Goal: Task Accomplishment & Management: Complete application form

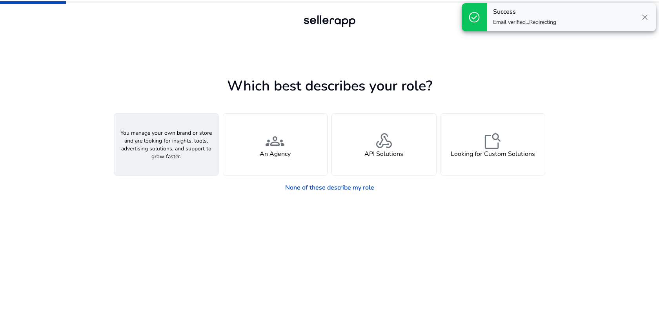
click at [183, 155] on div "person A Seller" at bounding box center [166, 145] width 104 height 62
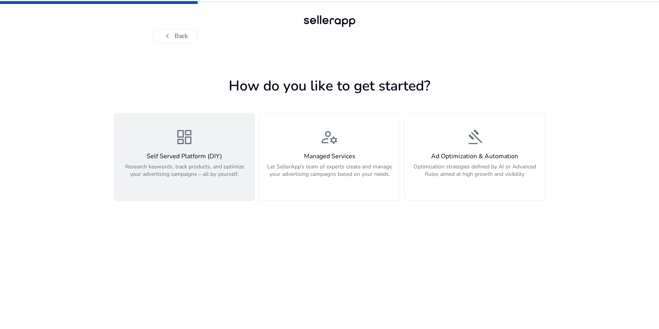
click at [205, 166] on p "Research keywords, track products, and optimize your advertising campaigns – al…" at bounding box center [184, 175] width 131 height 24
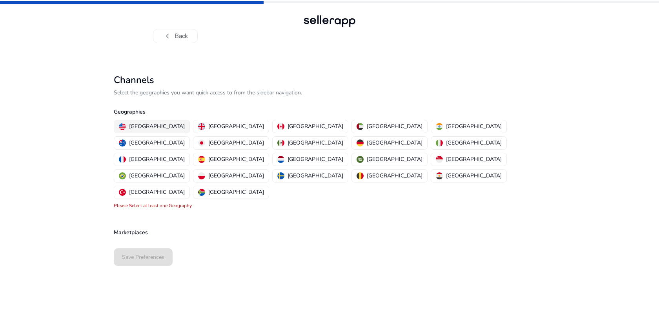
click at [148, 126] on p "[GEOGRAPHIC_DATA]" at bounding box center [157, 126] width 56 height 8
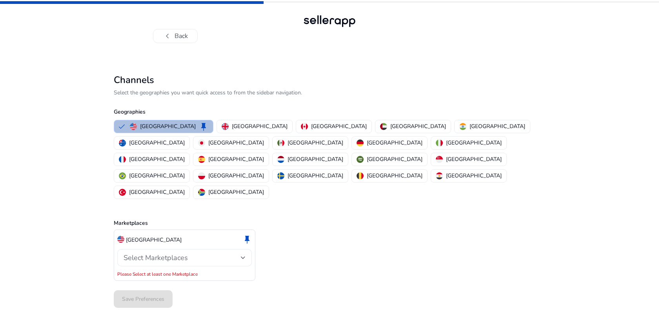
click at [193, 254] on div "Select Marketplaces" at bounding box center [182, 258] width 117 height 9
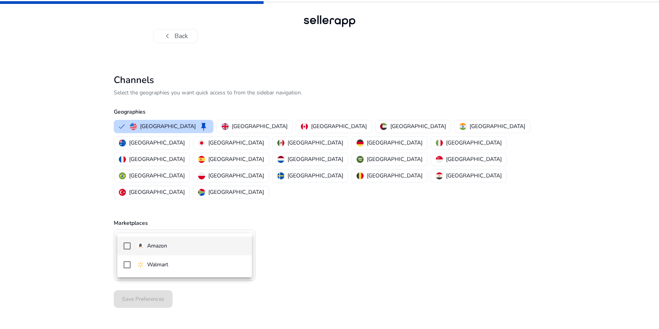
click at [196, 248] on span "Amazon" at bounding box center [191, 246] width 109 height 9
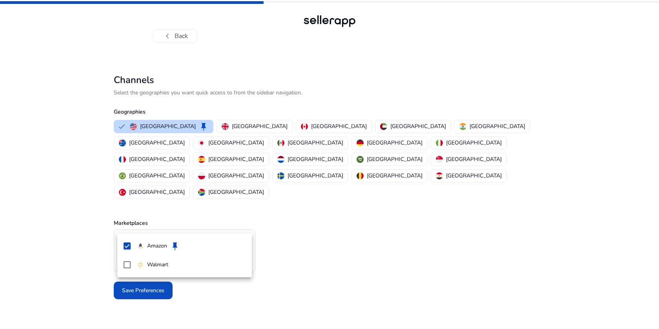
click at [304, 258] on div at bounding box center [329, 164] width 659 height 329
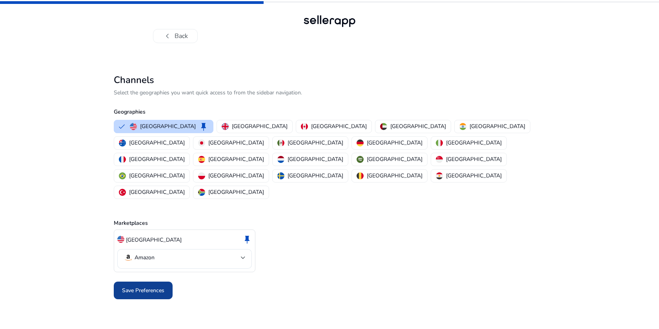
click at [129, 282] on span at bounding box center [143, 291] width 59 height 19
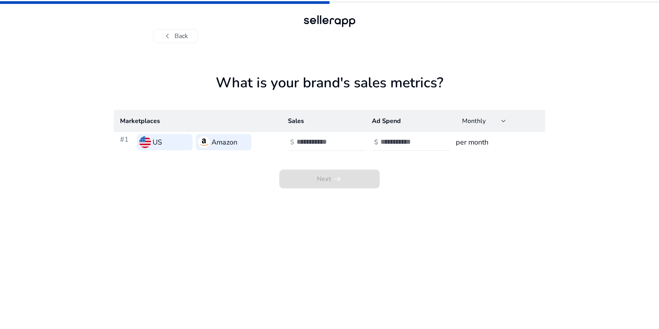
click at [315, 137] on div at bounding box center [331, 142] width 71 height 17
type input "***"
click at [398, 142] on input "number" at bounding box center [406, 142] width 53 height 9
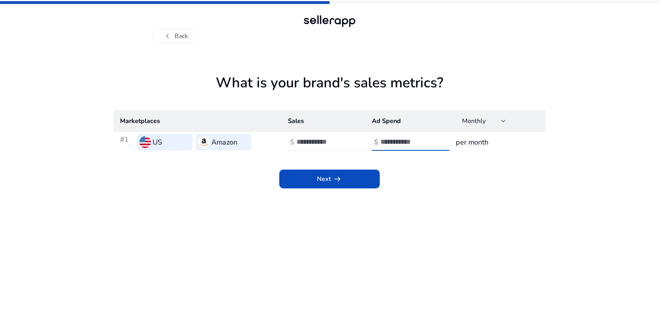
type input "**"
click at [349, 171] on span at bounding box center [329, 179] width 100 height 19
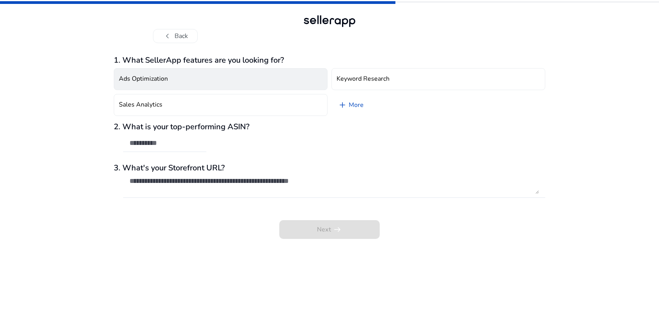
click at [282, 85] on button "Ads Optimization" at bounding box center [221, 79] width 214 height 22
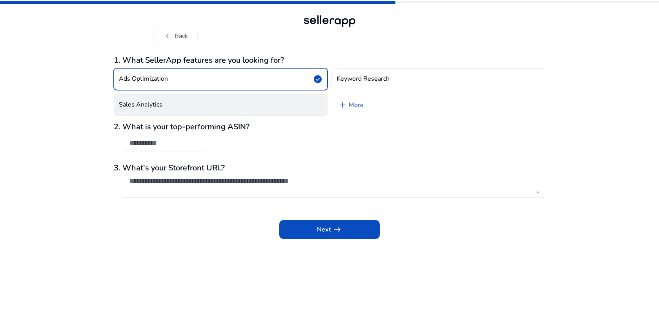
click at [249, 108] on button "Sales Analytics" at bounding box center [221, 105] width 214 height 22
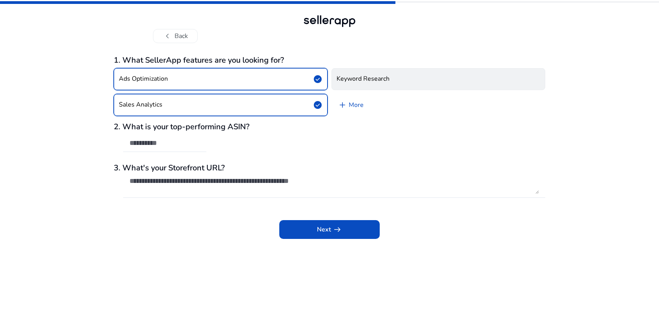
click at [383, 85] on button "Keyword Research" at bounding box center [438, 79] width 214 height 22
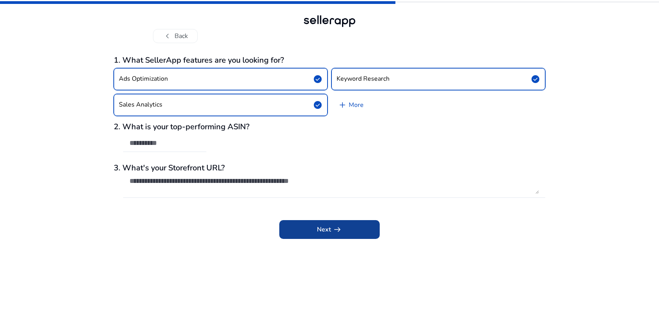
click at [346, 226] on span at bounding box center [329, 229] width 100 height 19
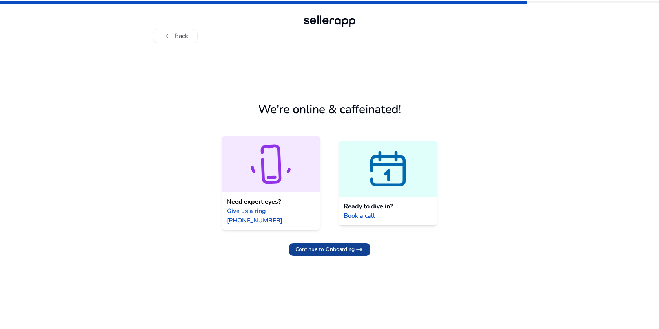
click at [344, 246] on span "Continue to Onboarding" at bounding box center [324, 250] width 59 height 8
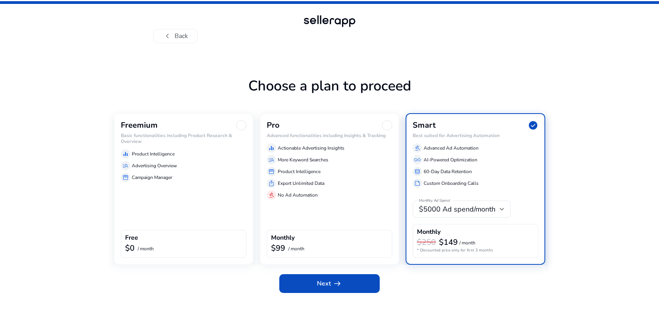
click at [162, 190] on div "Freemium Basic functionalities including Product Research & Overview equalizer …" at bounding box center [184, 189] width 140 height 152
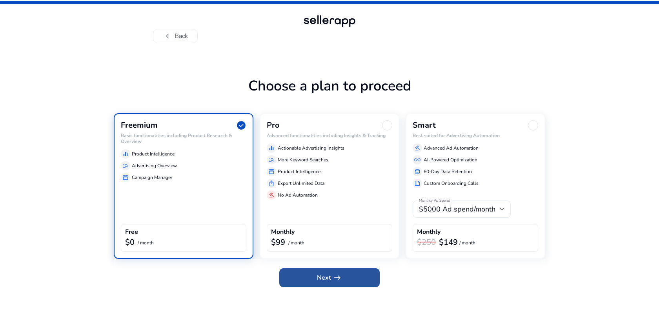
click at [347, 282] on span at bounding box center [329, 278] width 100 height 19
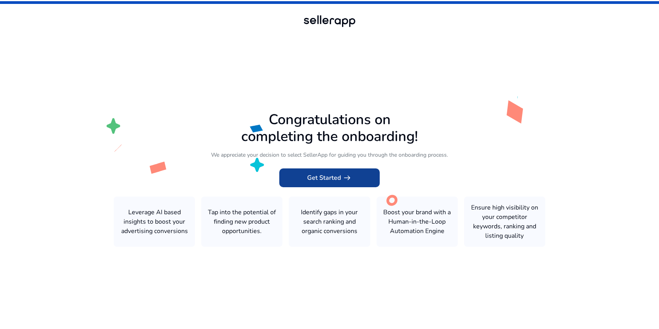
click at [344, 179] on span "arrow_right_alt" at bounding box center [346, 177] width 9 height 9
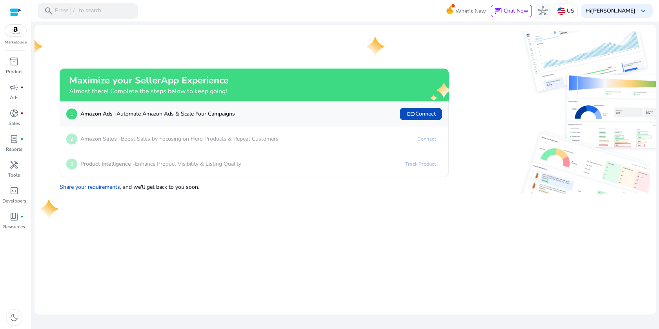
click at [246, 120] on div "1 Amazon Ads - Automate Amazon Ads & Scale Your Campaigns link Connect" at bounding box center [254, 114] width 376 height 13
click at [428, 116] on span "link Connect" at bounding box center [421, 113] width 30 height 9
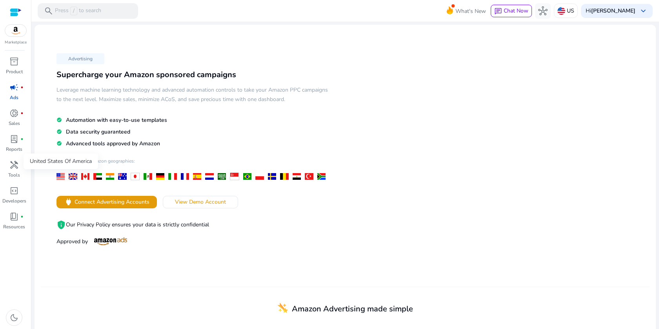
click at [62, 178] on div at bounding box center [60, 176] width 8 height 7
click at [16, 16] on div at bounding box center [16, 12] width 12 height 9
